Goal: Navigation & Orientation: Find specific page/section

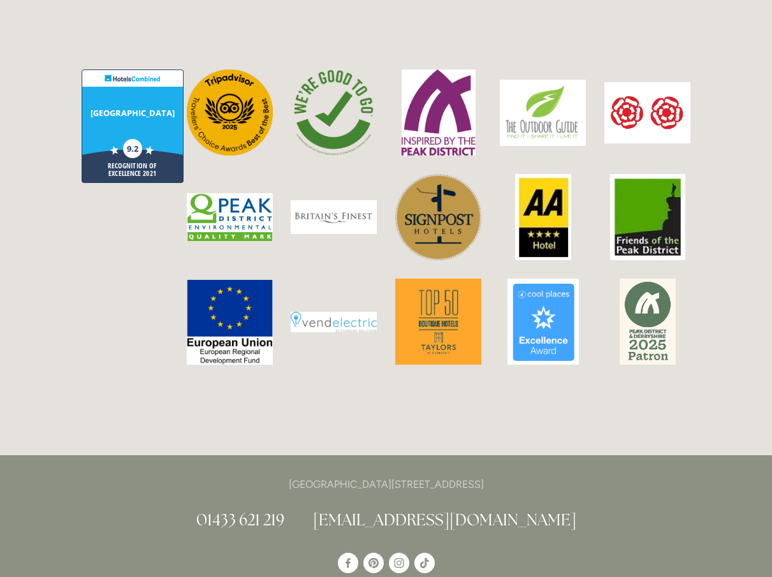
scroll to position [3274, 0]
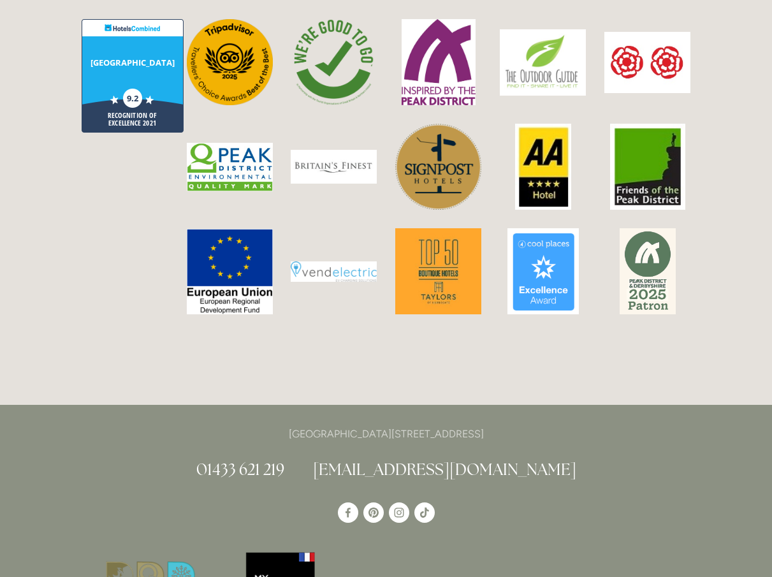
drag, startPoint x: 527, startPoint y: 365, endPoint x: 244, endPoint y: 365, distance: 282.4
click at [244, 425] on p "[GEOGRAPHIC_DATA][STREET_ADDRESS]" at bounding box center [387, 433] width 610 height 17
copy p "[GEOGRAPHIC_DATA][STREET_ADDRESS]"
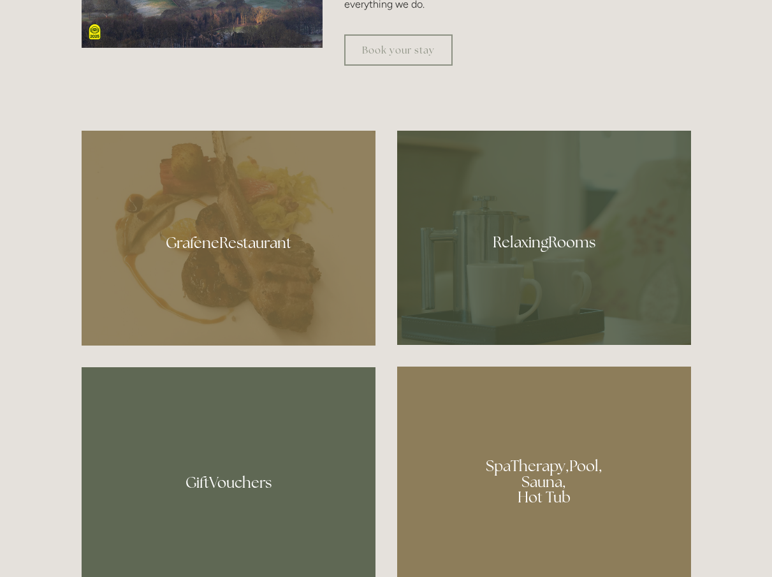
scroll to position [817, 0]
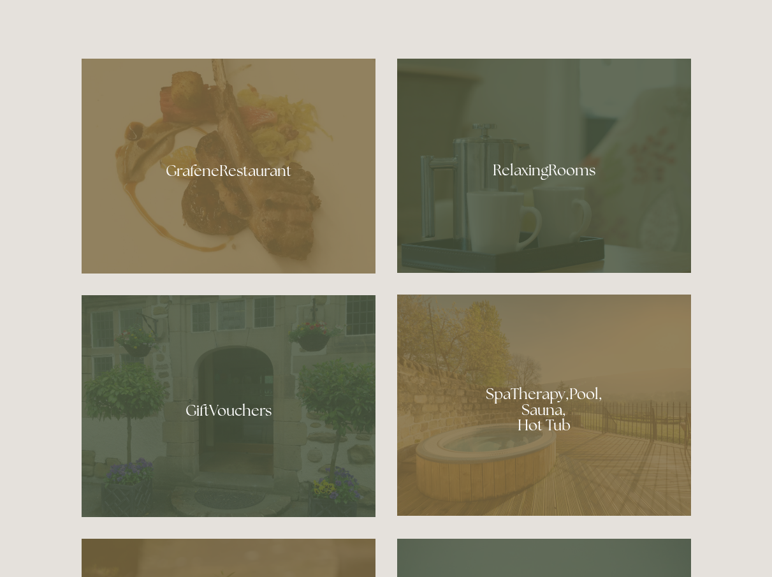
click at [252, 152] on div at bounding box center [229, 166] width 294 height 215
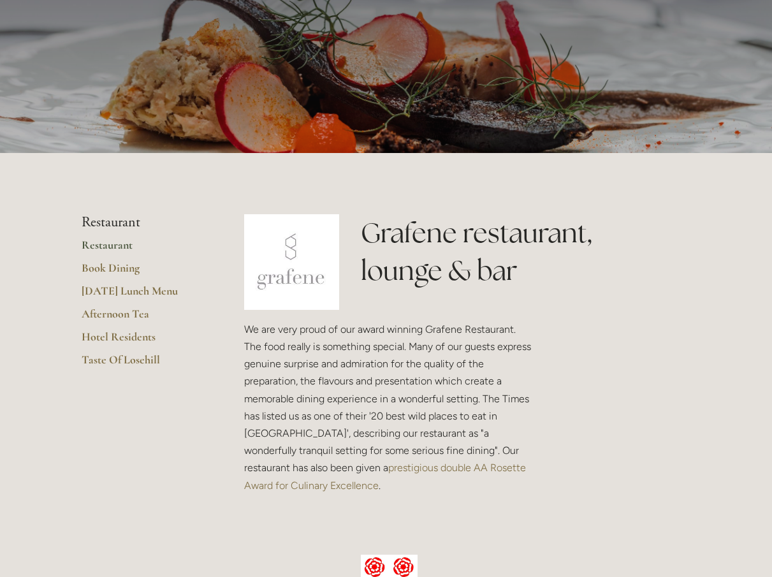
scroll to position [113, 0]
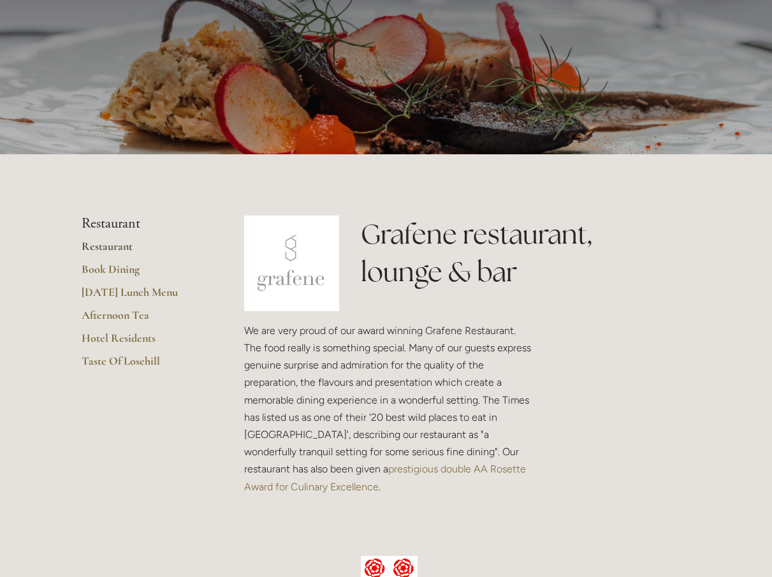
click at [120, 245] on link "Restaurant" at bounding box center [143, 250] width 122 height 23
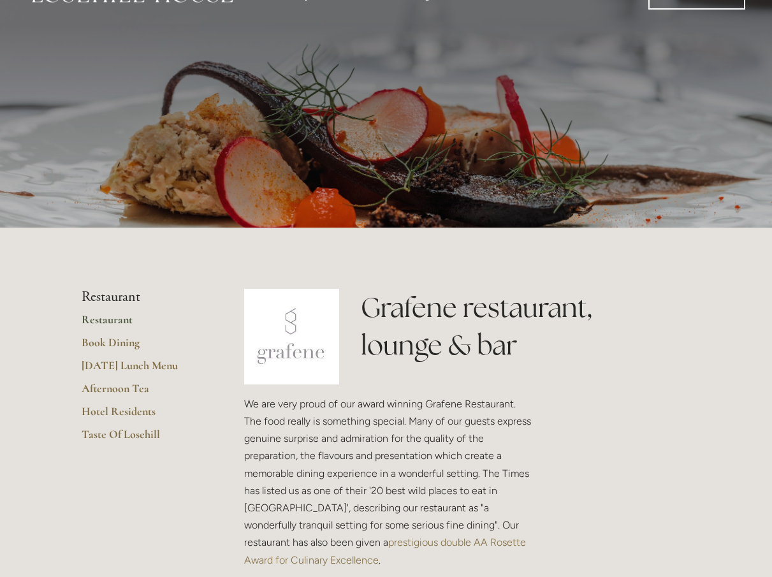
scroll to position [39, 0]
